Goal: Task Accomplishment & Management: Use online tool/utility

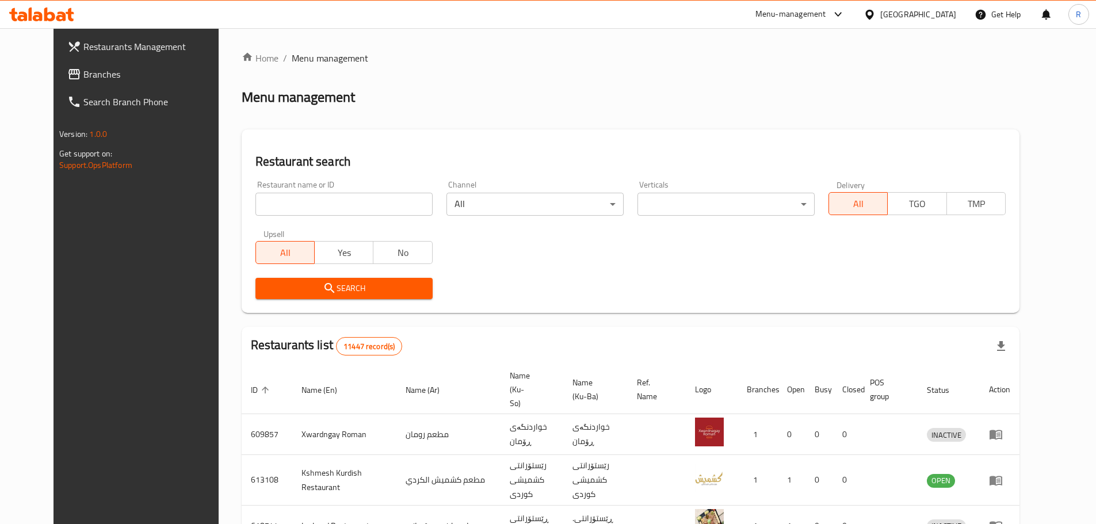
click at [315, 207] on input "search" at bounding box center [343, 204] width 177 height 23
type input "tasty bite"
click button "Search" at bounding box center [343, 288] width 177 height 21
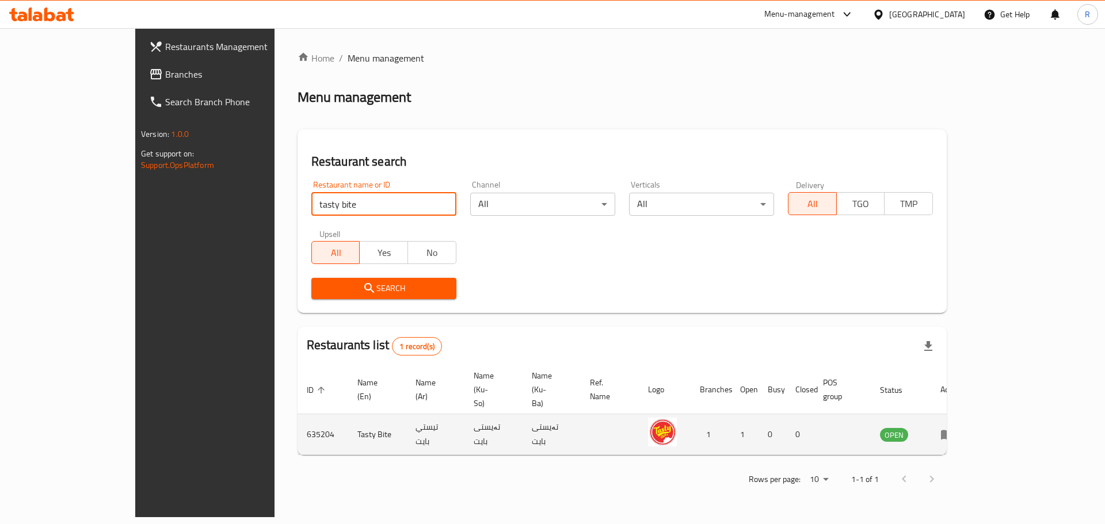
click at [971, 414] on td "enhanced table" at bounding box center [951, 434] width 40 height 41
click at [954, 427] on icon "enhanced table" at bounding box center [947, 434] width 14 height 14
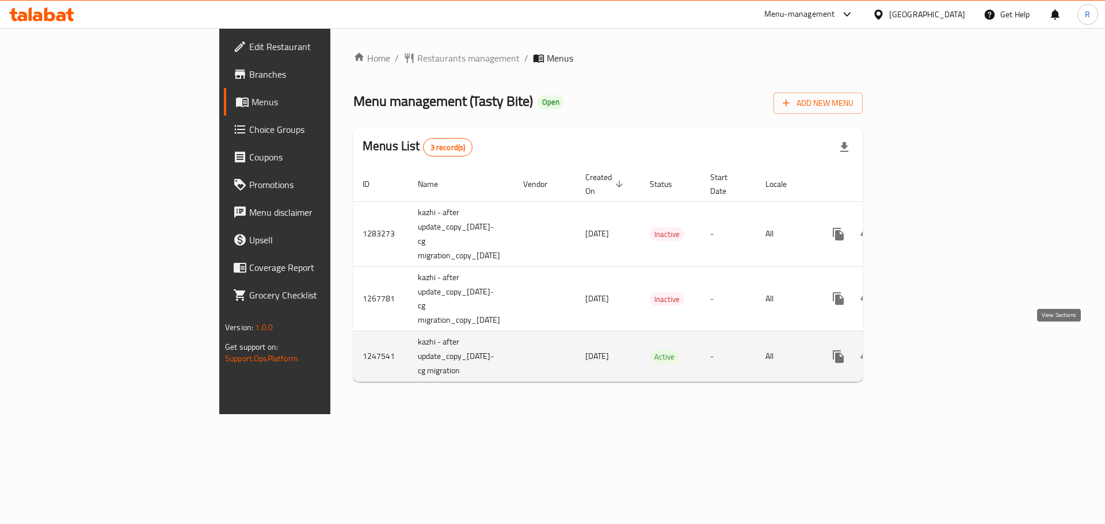
click at [935, 343] on link "enhanced table" at bounding box center [921, 357] width 28 height 28
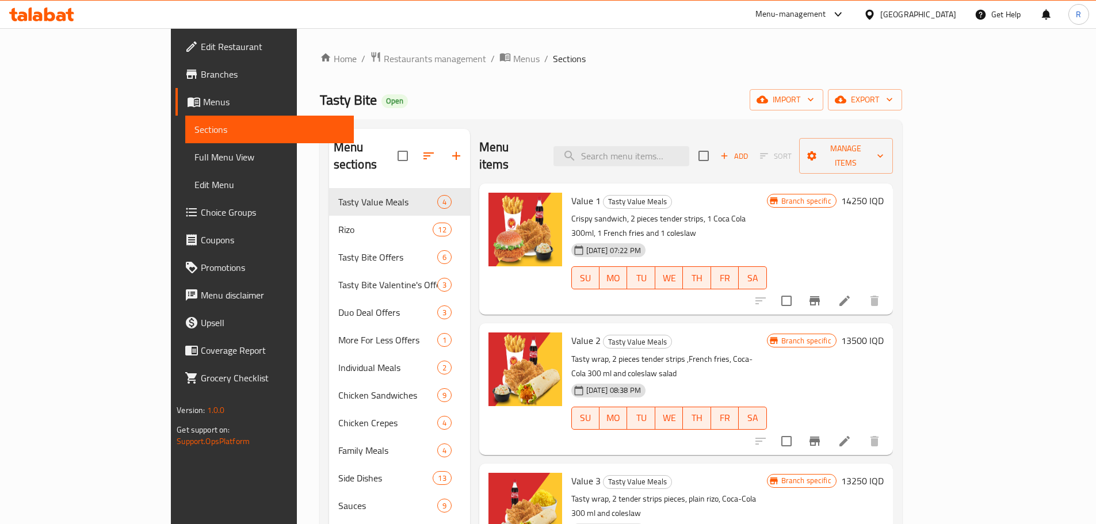
click at [571, 192] on span "Value 1" at bounding box center [585, 200] width 29 height 17
copy h6 "Value 1"
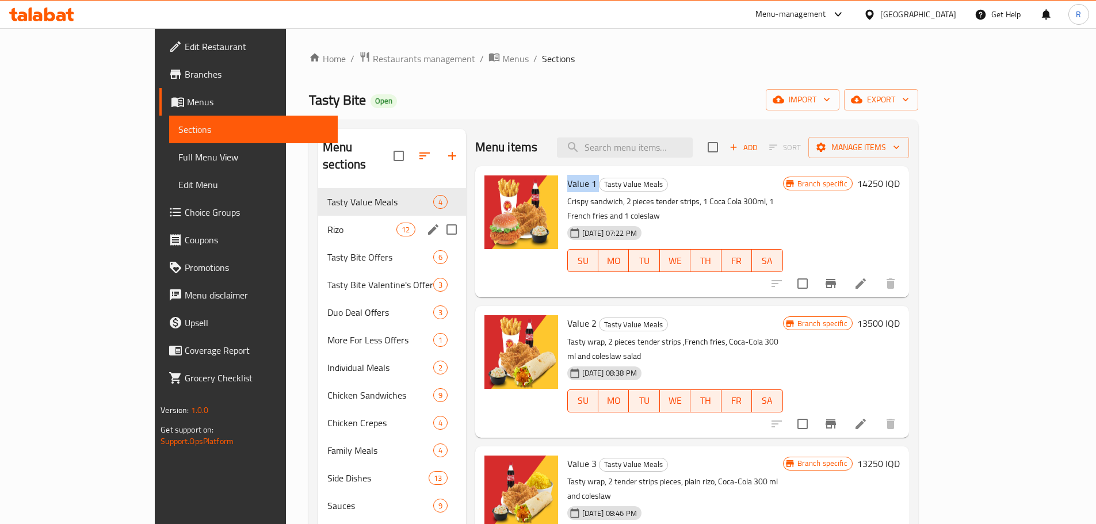
copy h6 "Value 1"
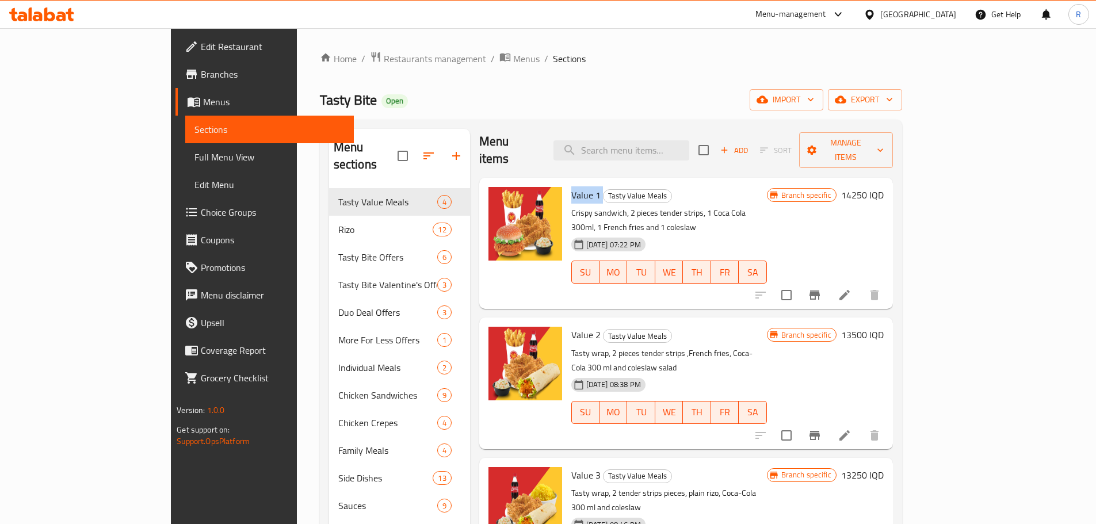
scroll to position [7, 0]
